Goal: Information Seeking & Learning: Learn about a topic

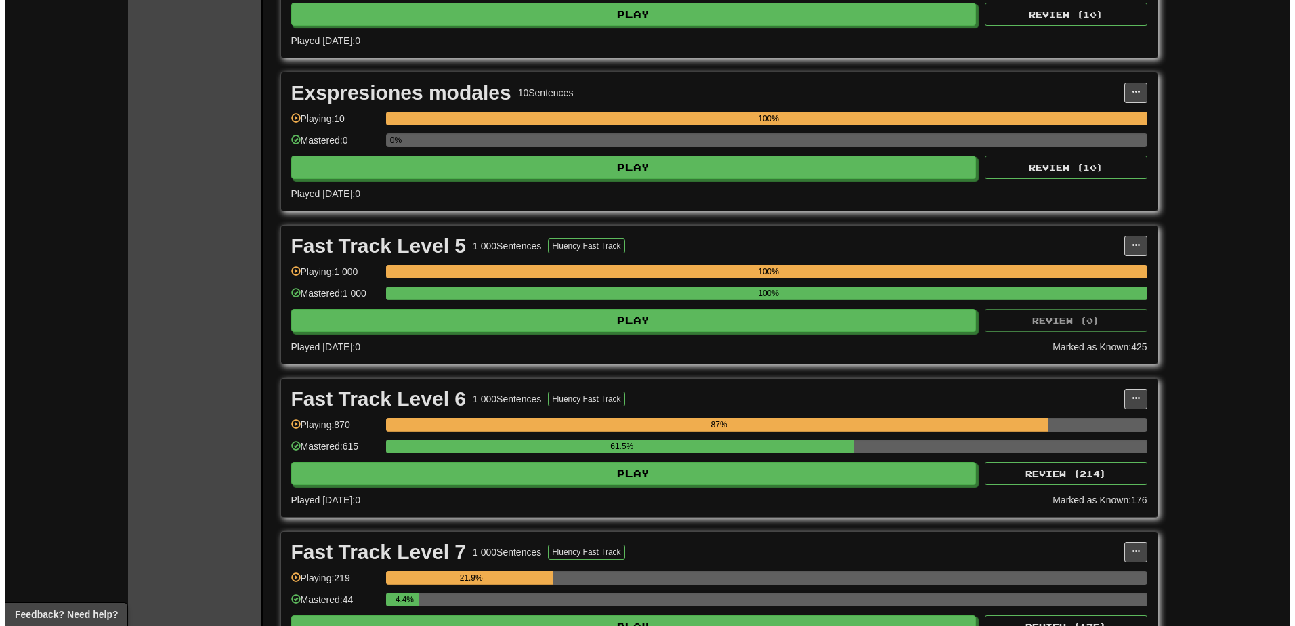
scroll to position [542, 0]
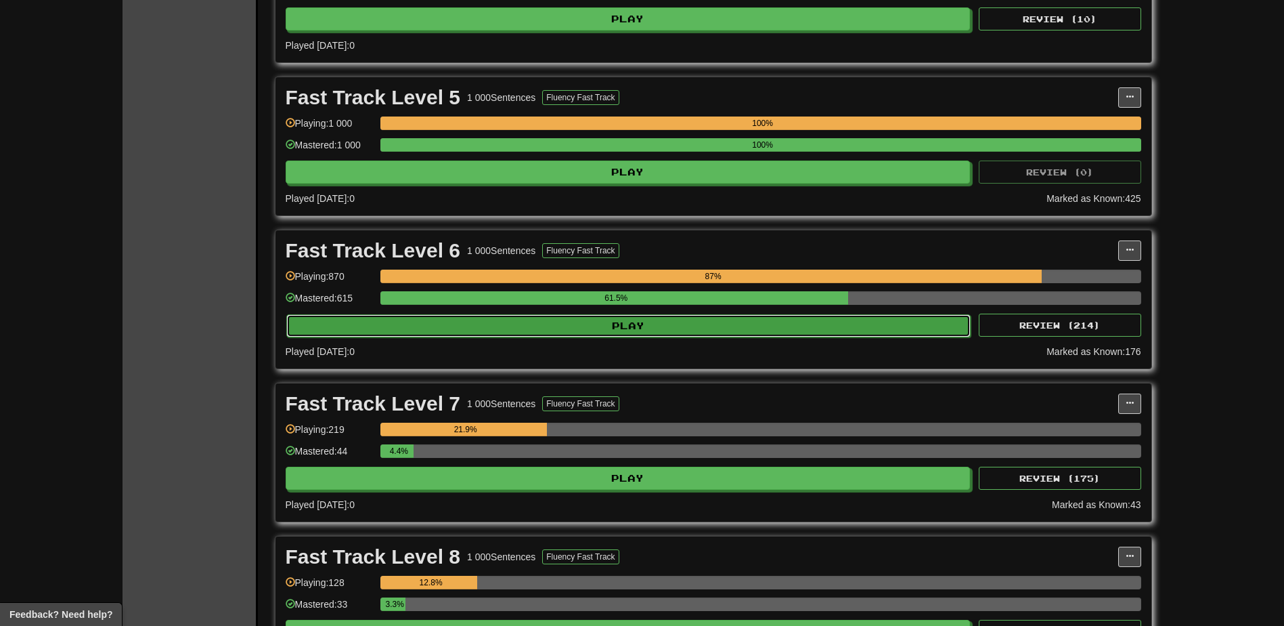
click at [675, 324] on button "Play" at bounding box center [628, 325] width 685 height 23
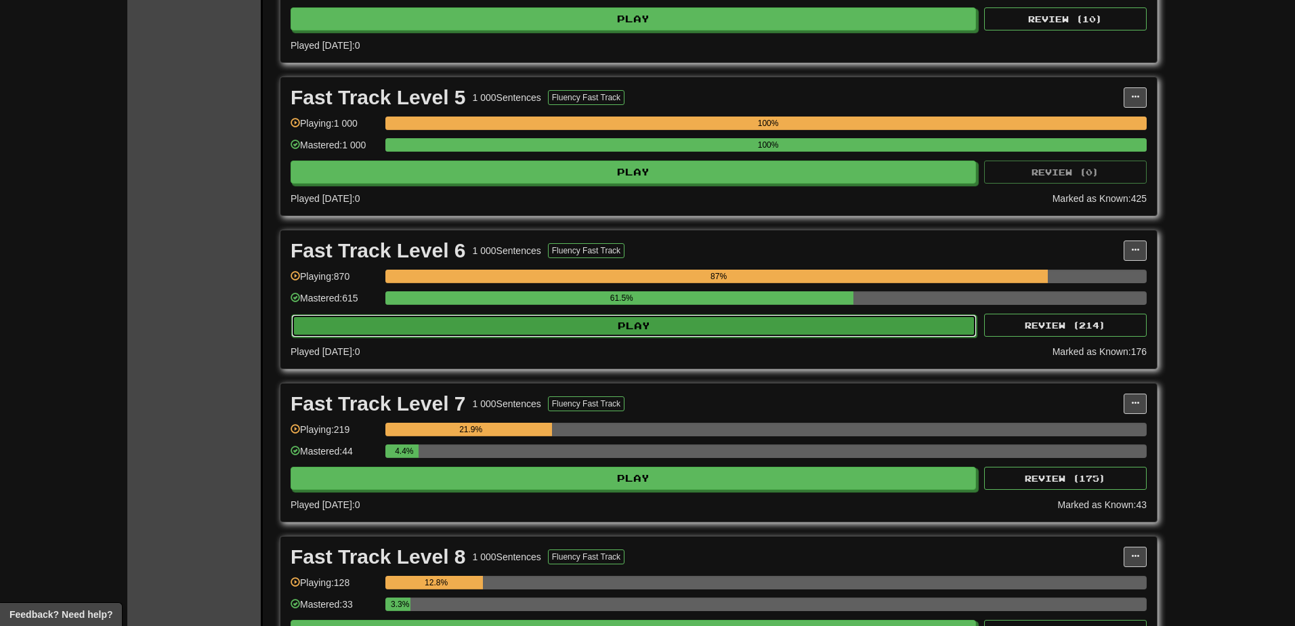
select select "********"
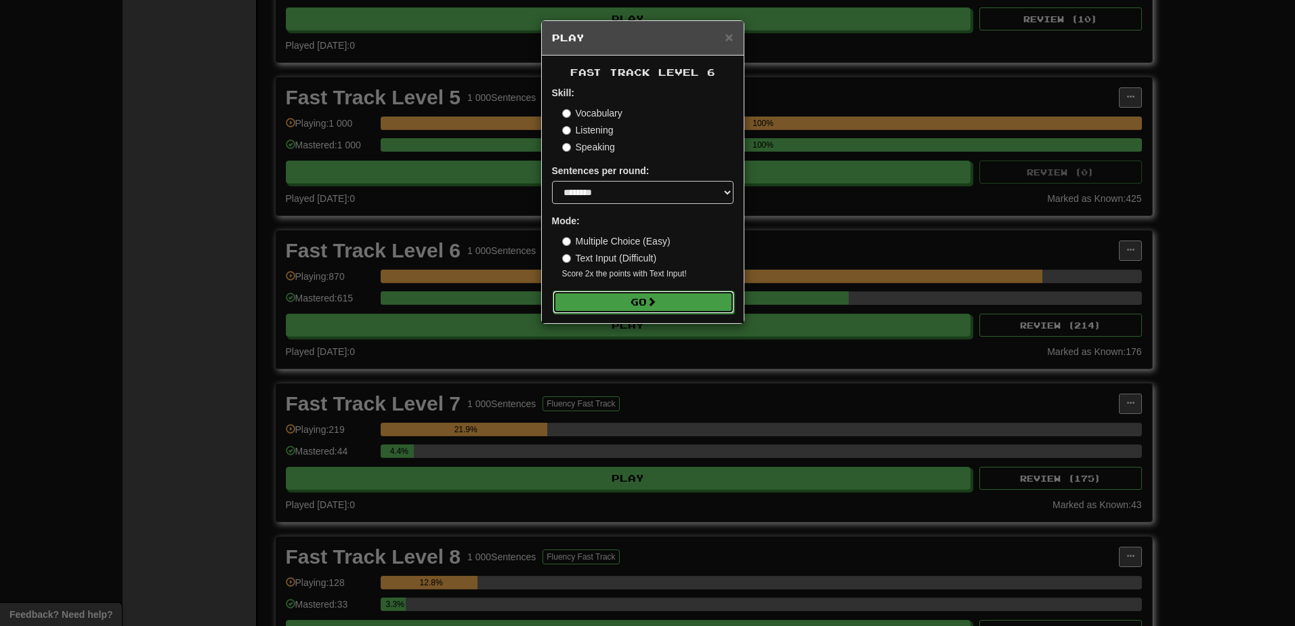
click at [639, 297] on button "Go" at bounding box center [642, 301] width 181 height 23
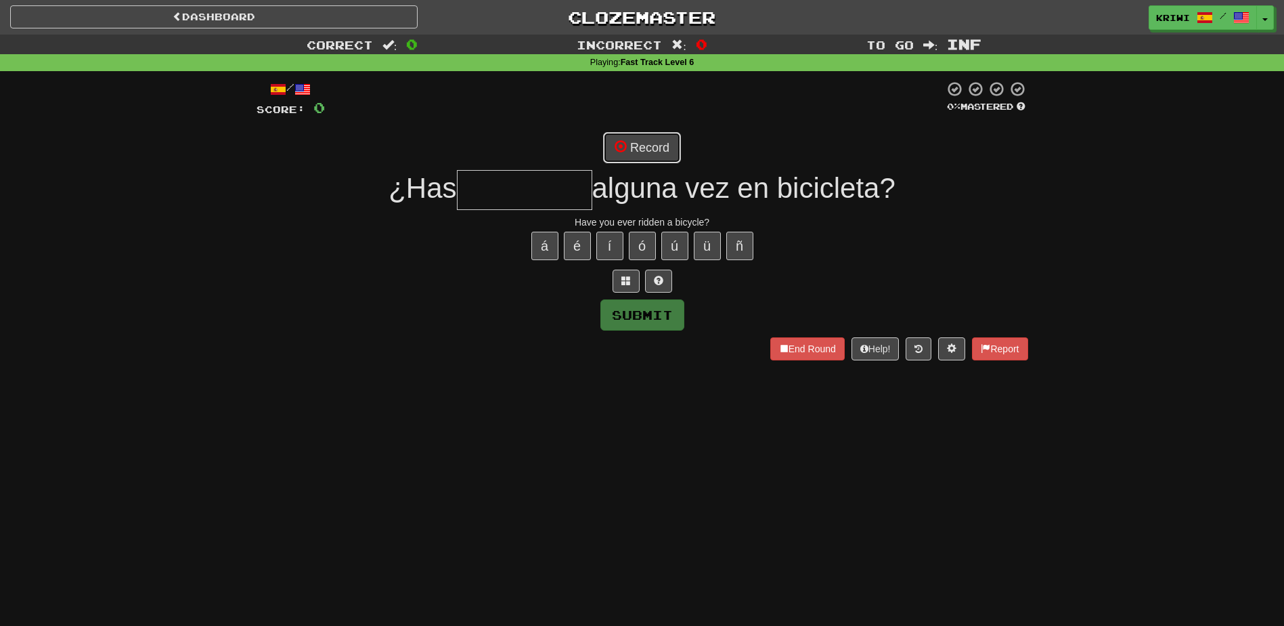
click at [647, 142] on button "Record" at bounding box center [642, 147] width 78 height 31
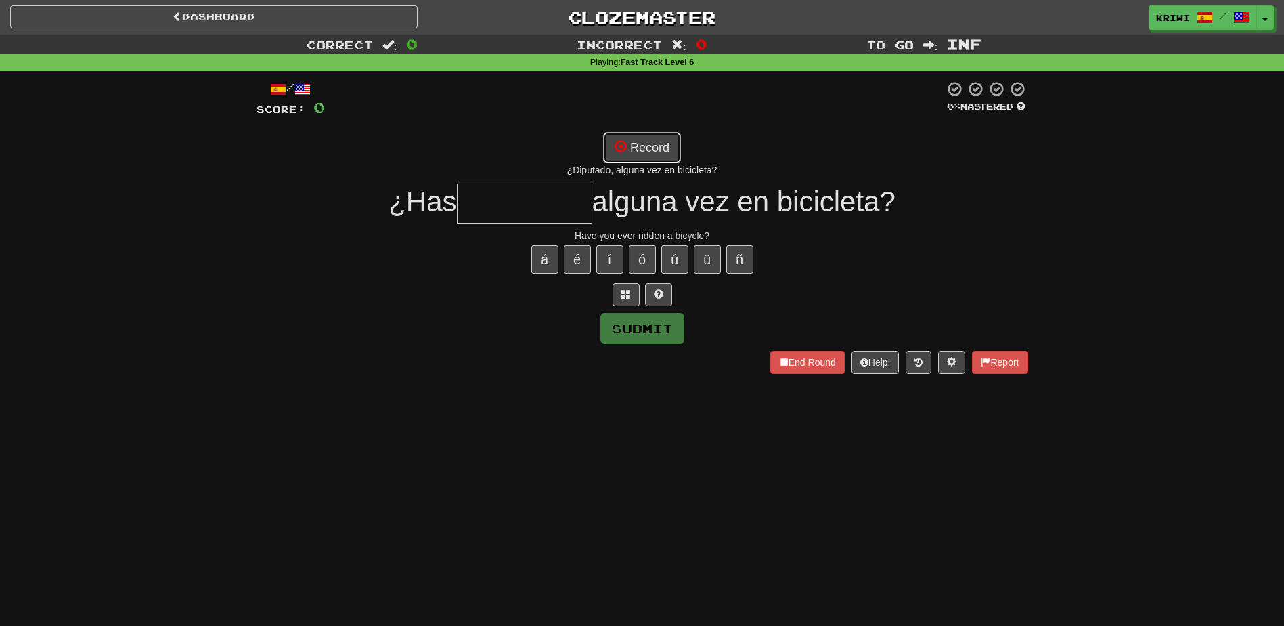
click at [634, 145] on button "Record" at bounding box center [642, 147] width 78 height 31
type input "*******"
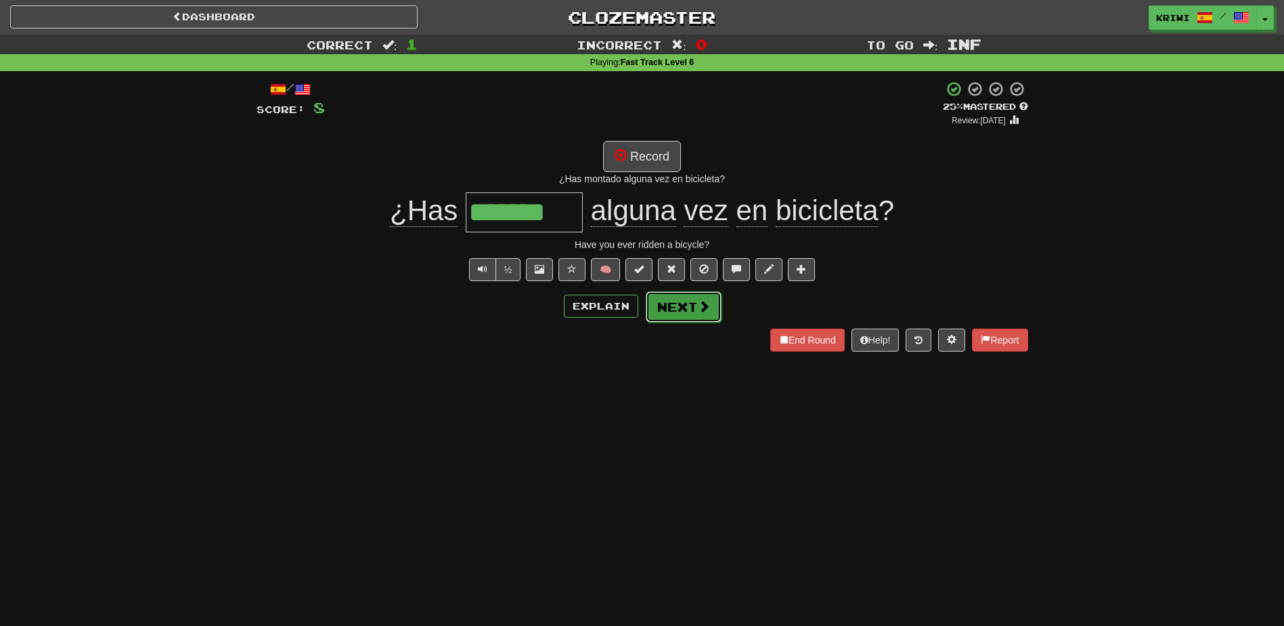
click at [699, 307] on span at bounding box center [704, 306] width 12 height 12
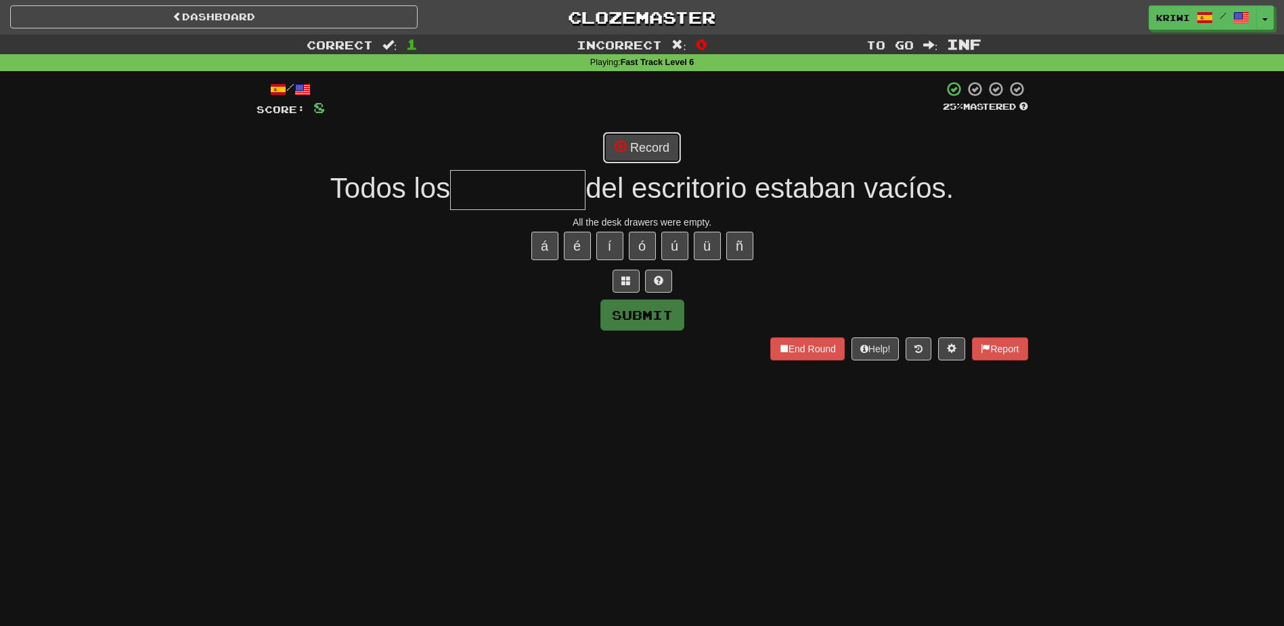
click at [656, 144] on button "Record" at bounding box center [642, 147] width 78 height 31
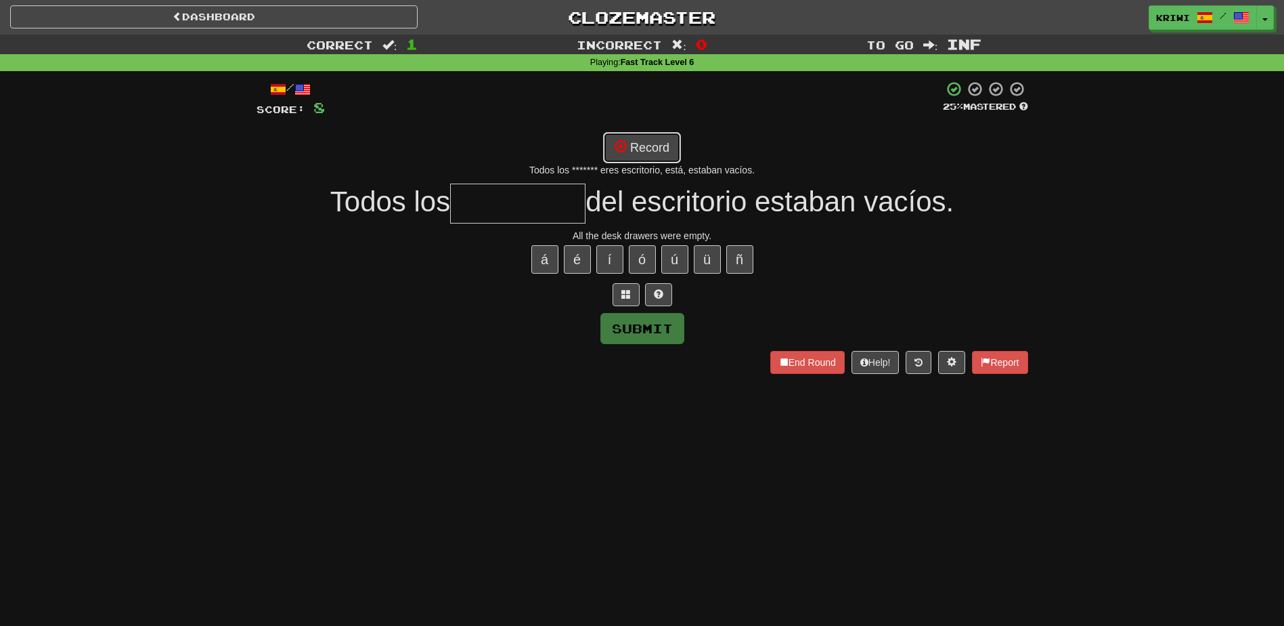
click at [655, 149] on button "Record" at bounding box center [642, 147] width 78 height 31
click at [651, 150] on button "Record" at bounding box center [642, 147] width 78 height 31
drag, startPoint x: 625, startPoint y: 292, endPoint x: 642, endPoint y: 174, distance: 119.0
click at [626, 292] on span at bounding box center [626, 293] width 9 height 9
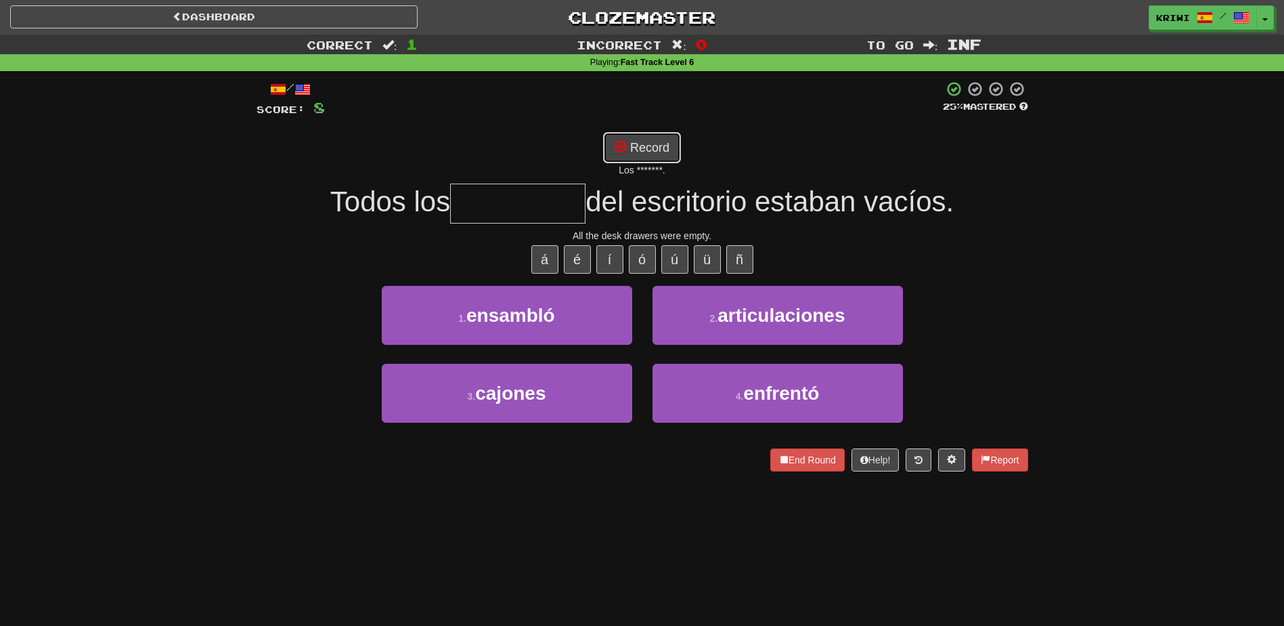
drag, startPoint x: 653, startPoint y: 138, endPoint x: 668, endPoint y: 143, distance: 15.0
click at [655, 139] on button "Record" at bounding box center [642, 147] width 78 height 31
type input "*******"
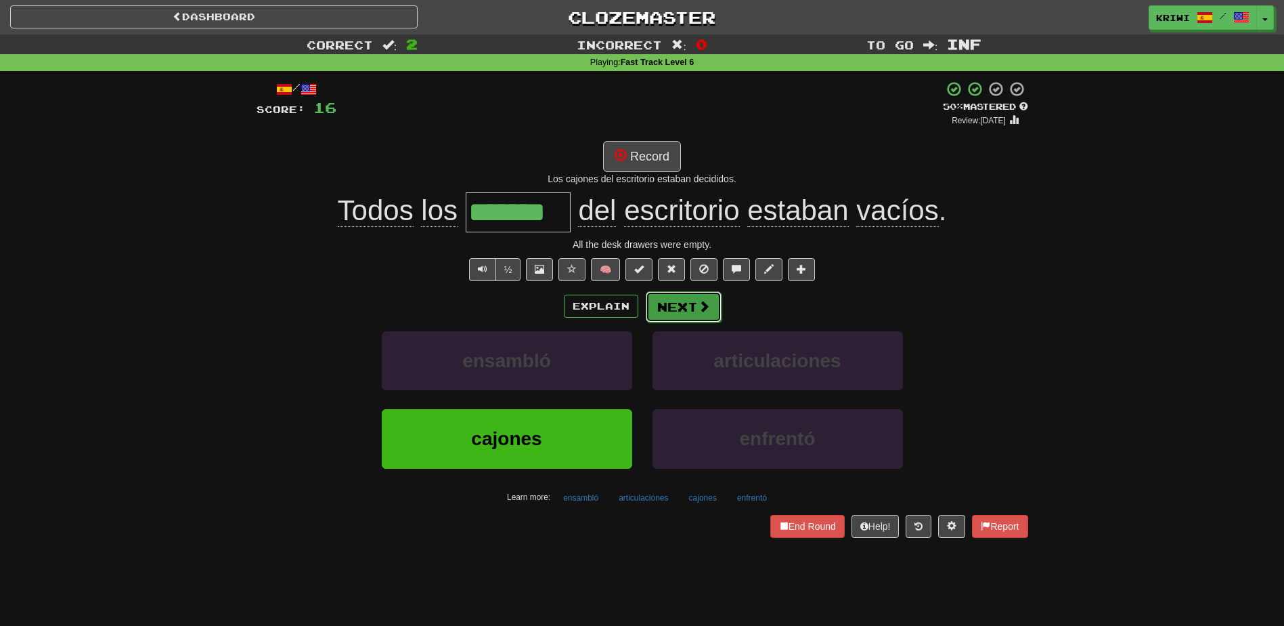
click at [687, 311] on button "Next" at bounding box center [684, 306] width 76 height 31
